Goal: Task Accomplishment & Management: Manage account settings

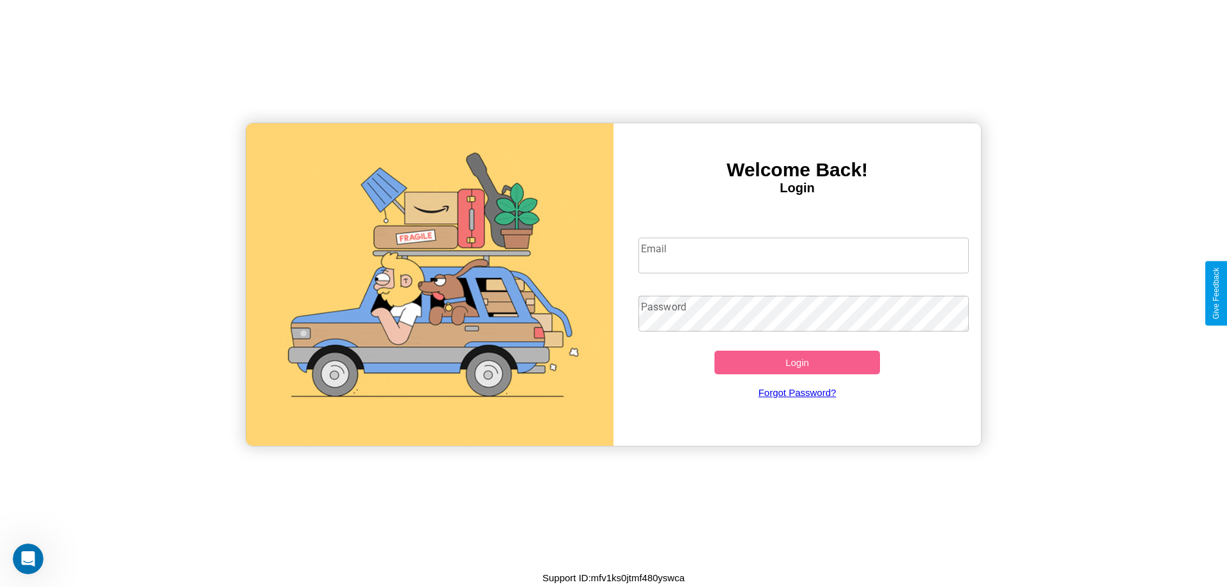
click at [803, 255] on input "Email" at bounding box center [803, 256] width 331 height 36
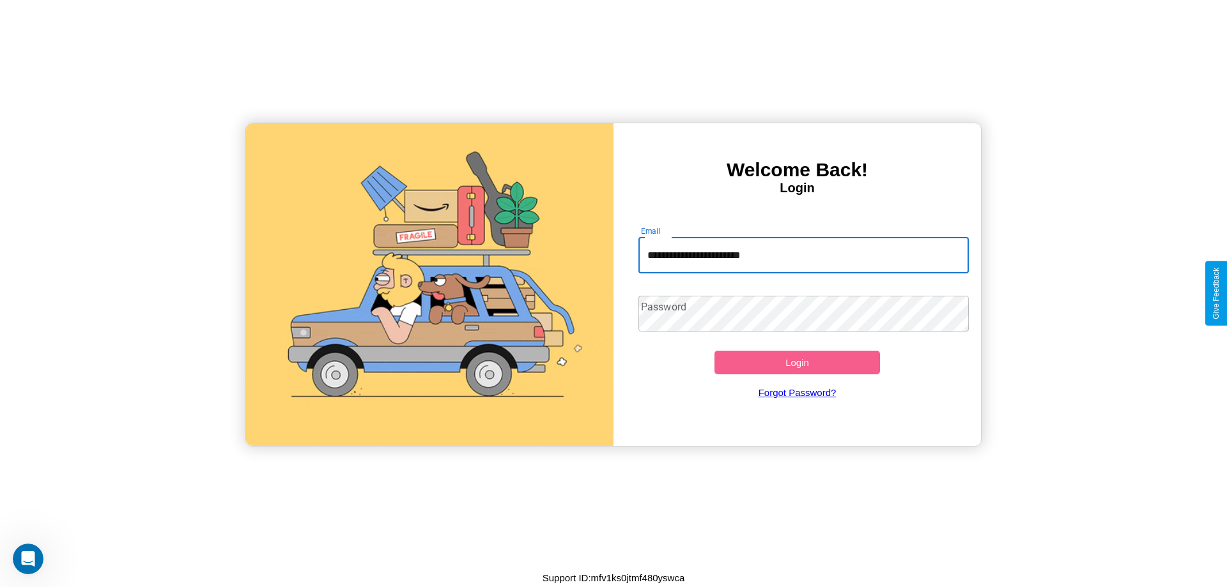
type input "**********"
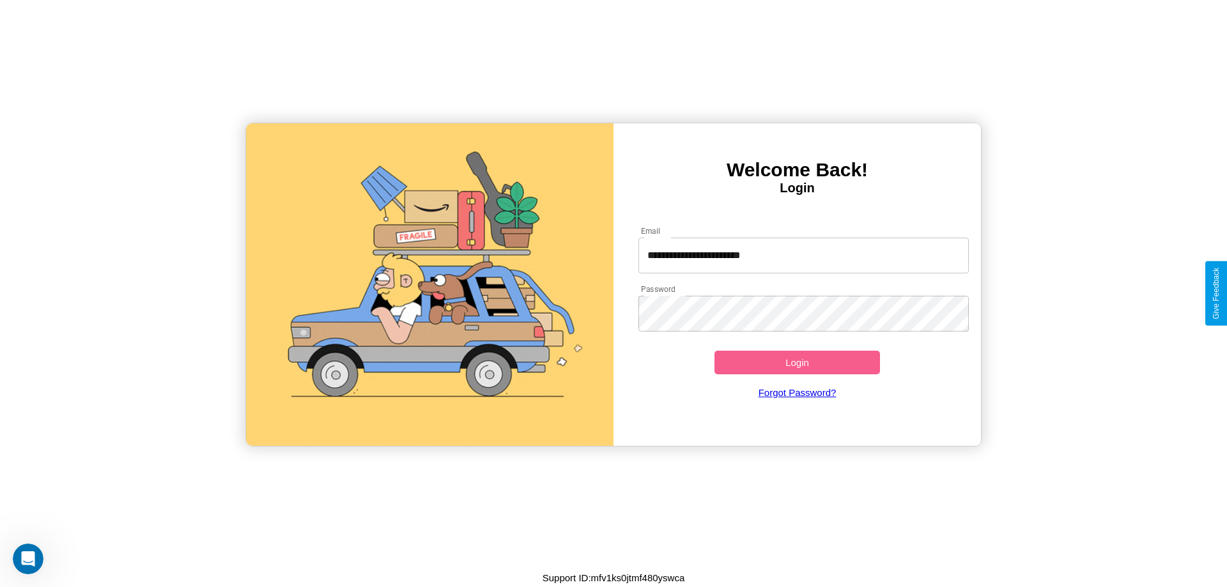
click at [797, 362] on button "Login" at bounding box center [797, 363] width 166 height 24
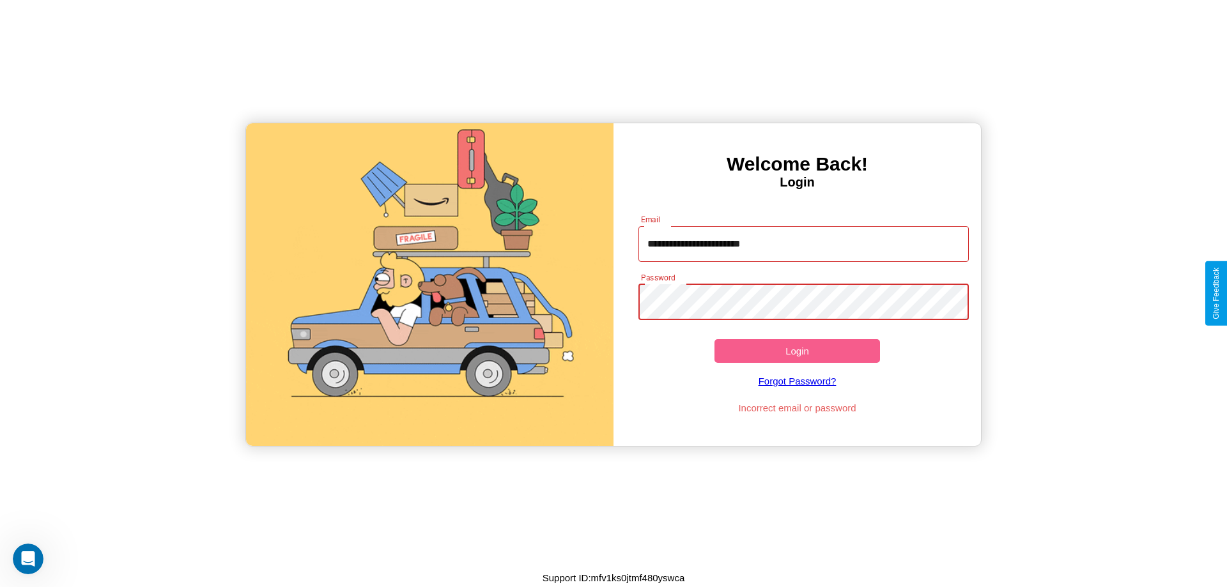
click at [797, 351] on button "Login" at bounding box center [797, 351] width 166 height 24
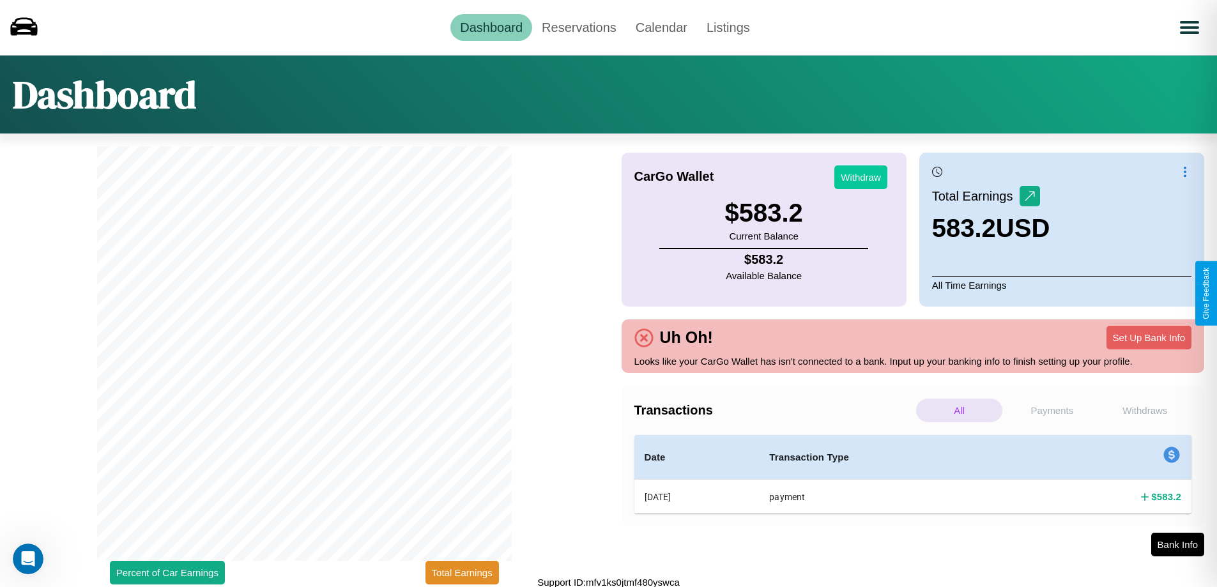
click at [861, 177] on button "Withdraw" at bounding box center [861, 178] width 53 height 24
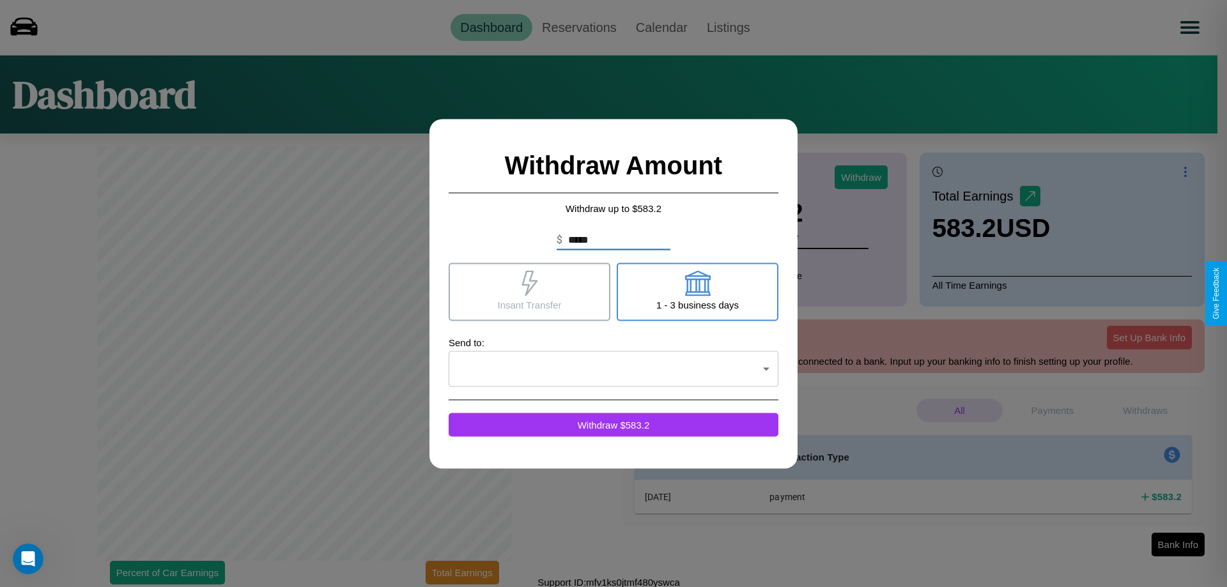
click at [529, 291] on icon at bounding box center [529, 283] width 16 height 26
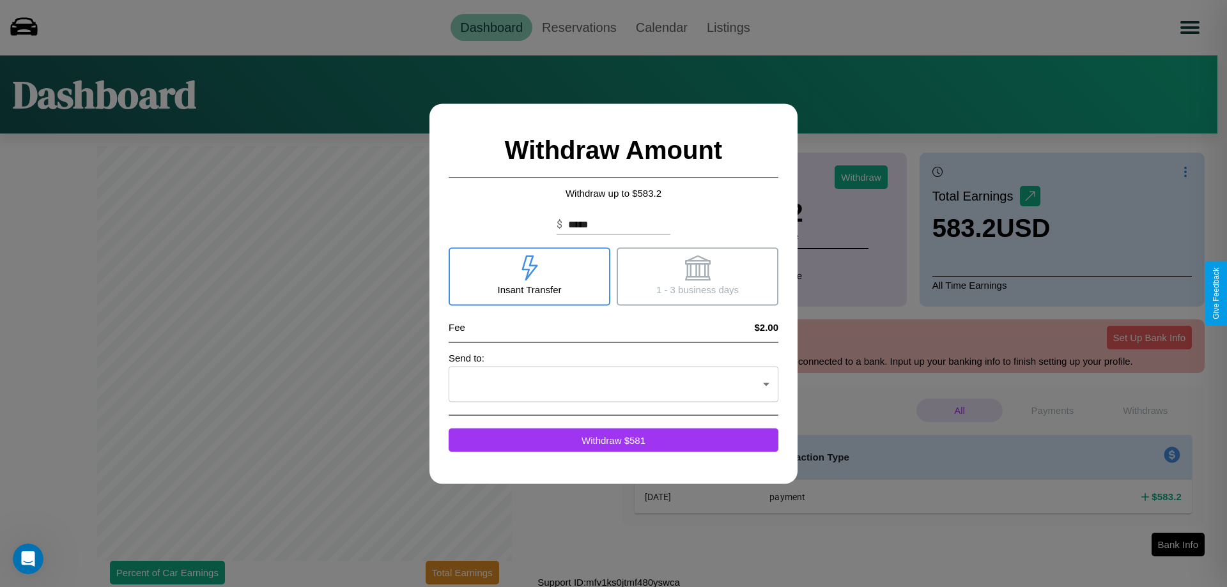
click at [697, 276] on icon at bounding box center [697, 268] width 26 height 26
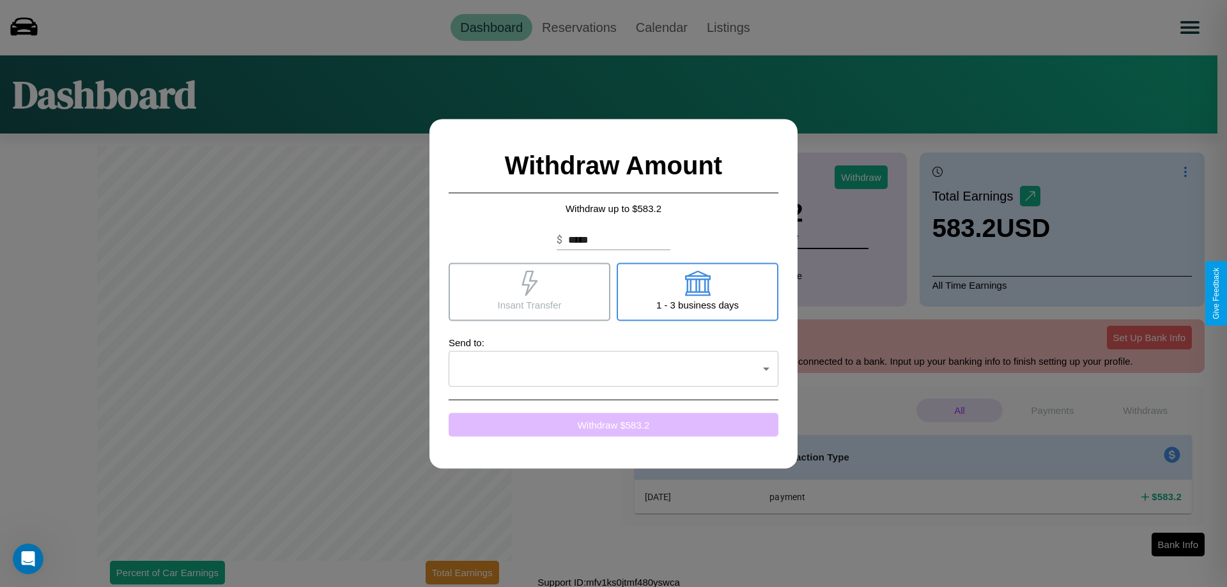
click at [613, 424] on button "Withdraw $ 583.2" at bounding box center [614, 425] width 330 height 24
